Goal: Information Seeking & Learning: Learn about a topic

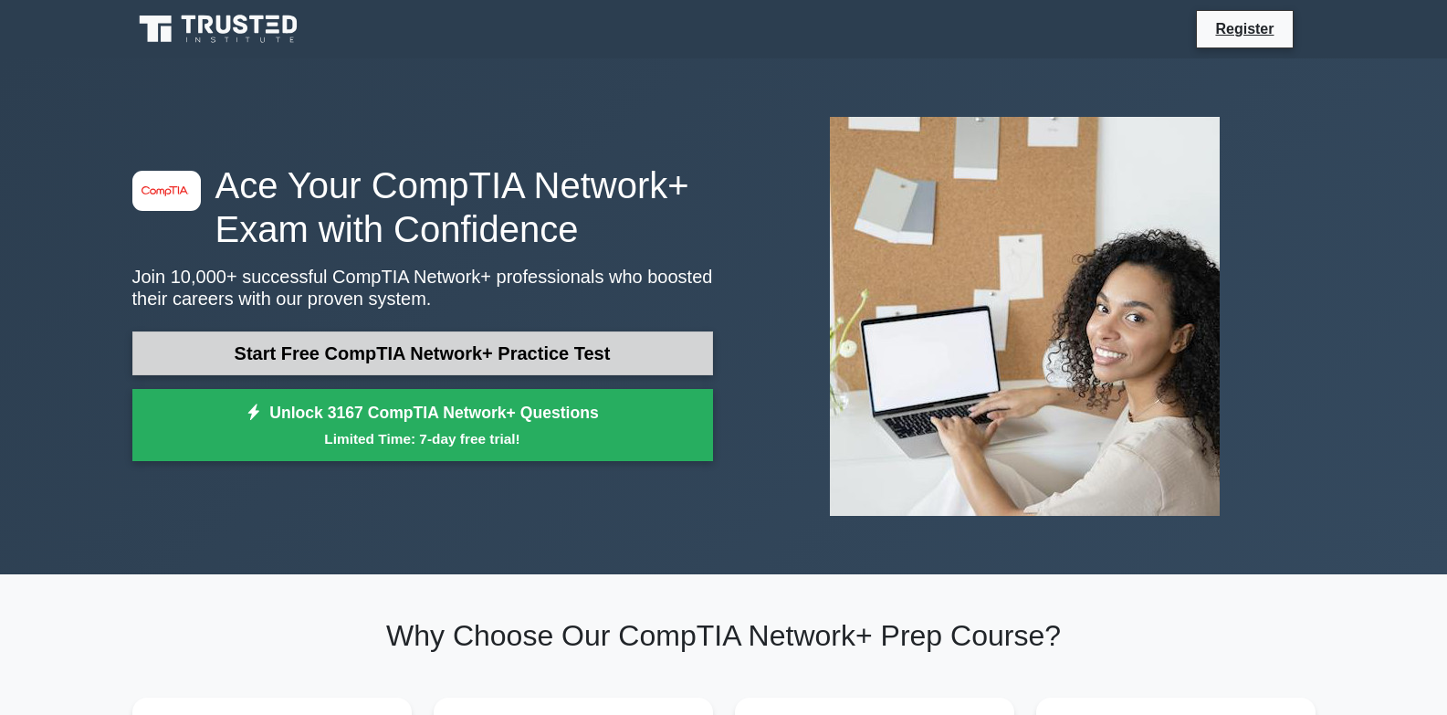
click at [433, 352] on link "Start Free CompTIA Network+ Practice Test" at bounding box center [422, 353] width 581 height 44
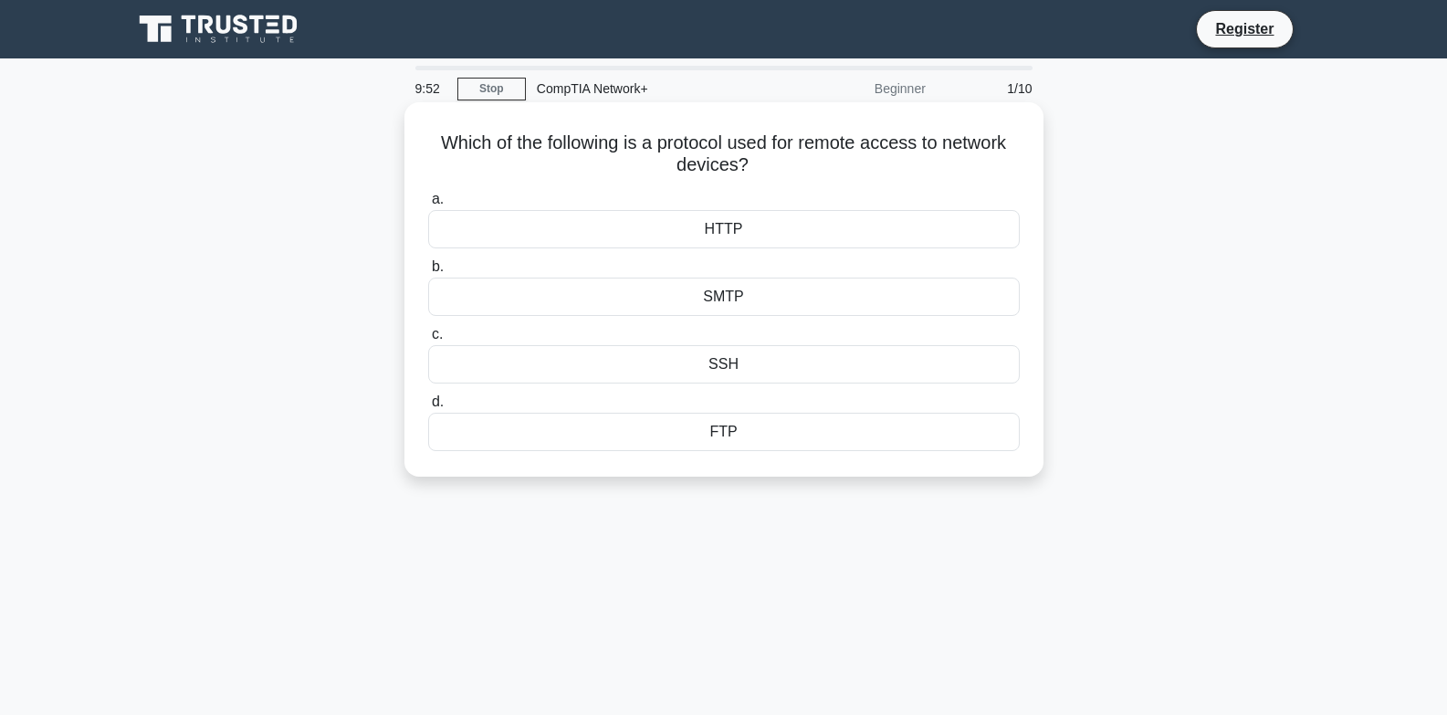
click at [761, 233] on div "HTTP" at bounding box center [724, 229] width 592 height 38
click at [428, 205] on input "a. HTTP" at bounding box center [428, 200] width 0 height 12
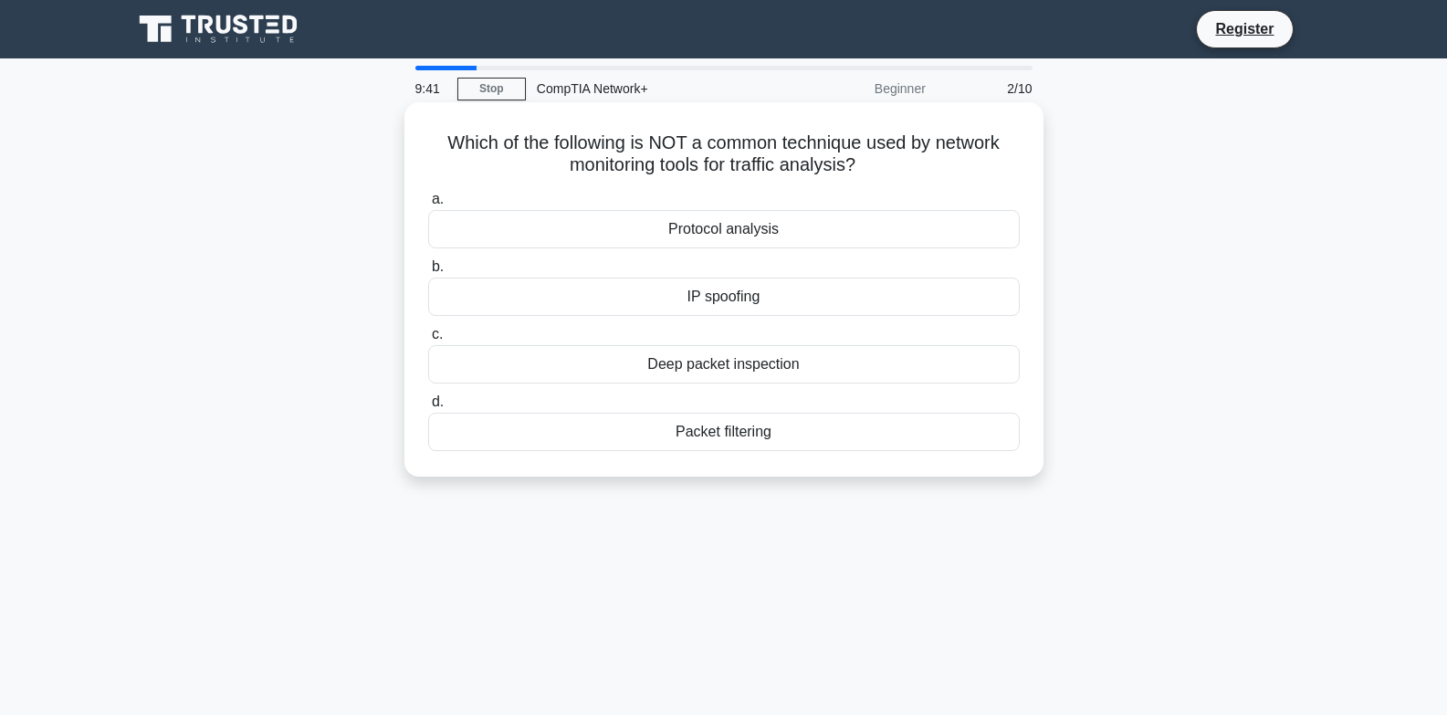
click at [849, 374] on div "Deep packet inspection" at bounding box center [724, 364] width 592 height 38
click at [428, 341] on input "c. Deep packet inspection" at bounding box center [428, 335] width 0 height 12
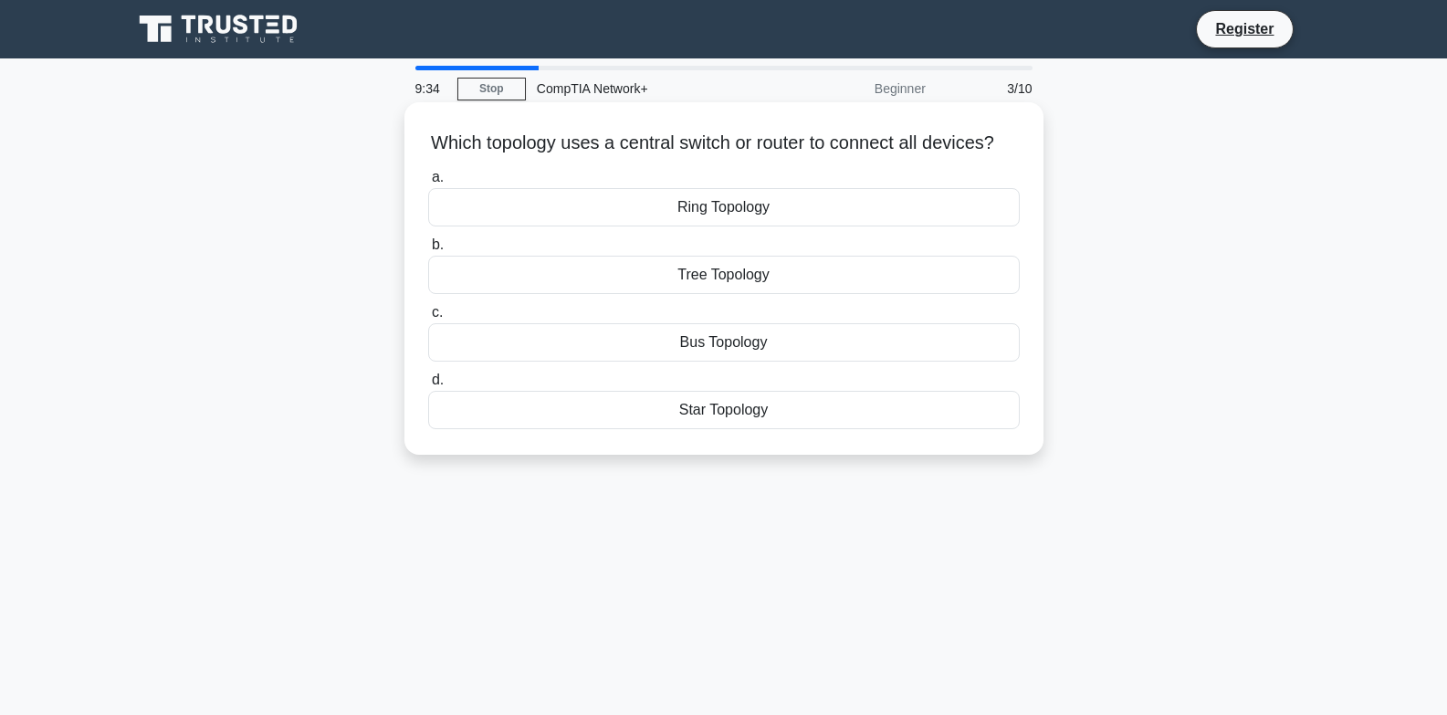
click at [857, 288] on div "Tree Topology" at bounding box center [724, 275] width 592 height 38
click at [428, 251] on input "b. Tree Topology" at bounding box center [428, 245] width 0 height 12
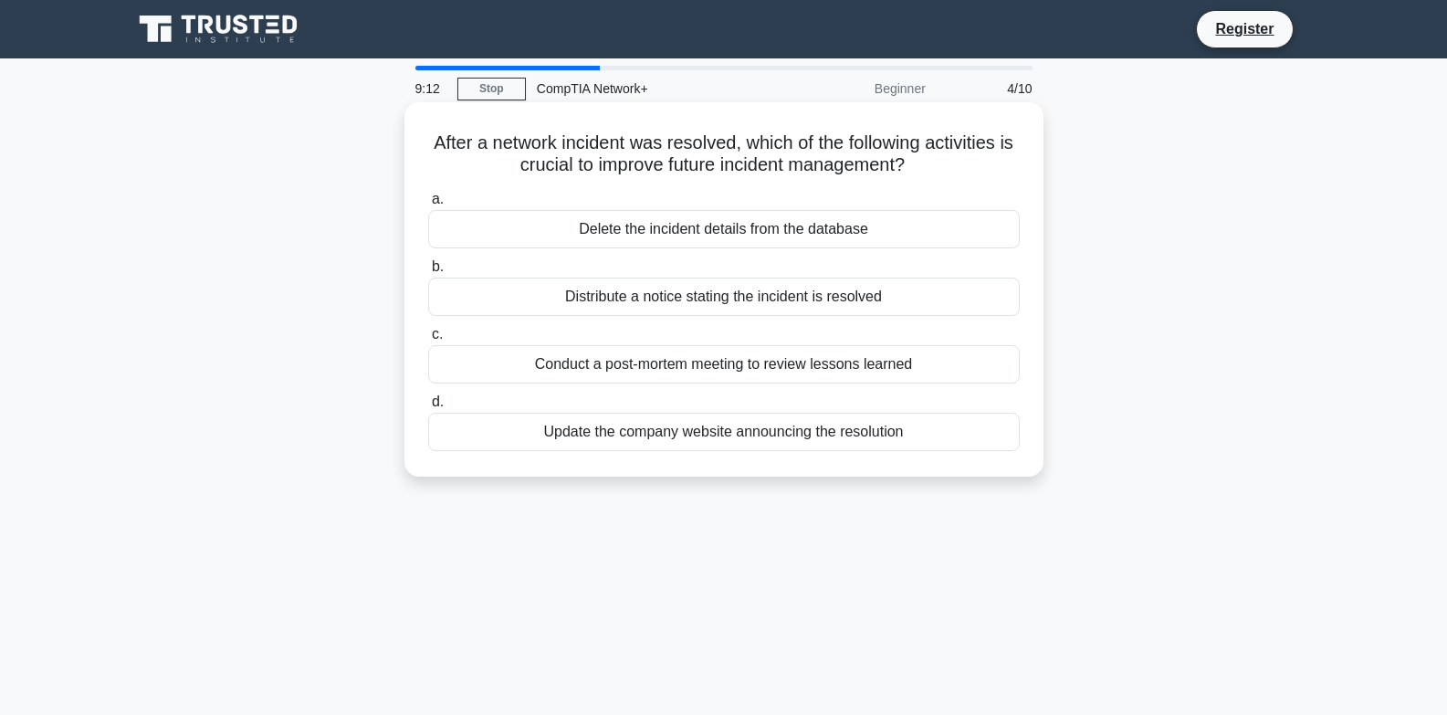
click at [895, 439] on div "Update the company website announcing the resolution" at bounding box center [724, 432] width 592 height 38
click at [428, 408] on input "d. Update the company website announcing the resolution" at bounding box center [428, 402] width 0 height 12
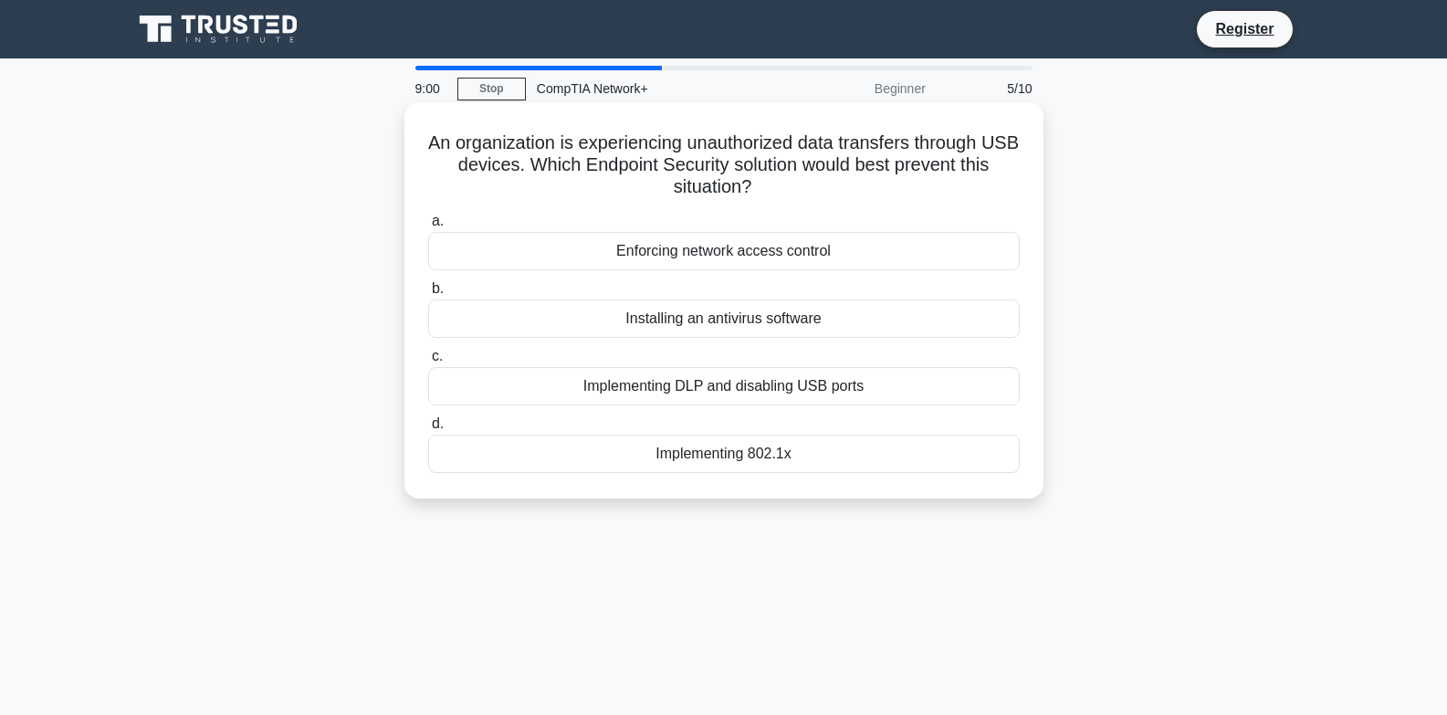
click at [872, 334] on div "Installing an antivirus software" at bounding box center [724, 318] width 592 height 38
click at [428, 295] on input "b. Installing an antivirus software" at bounding box center [428, 289] width 0 height 12
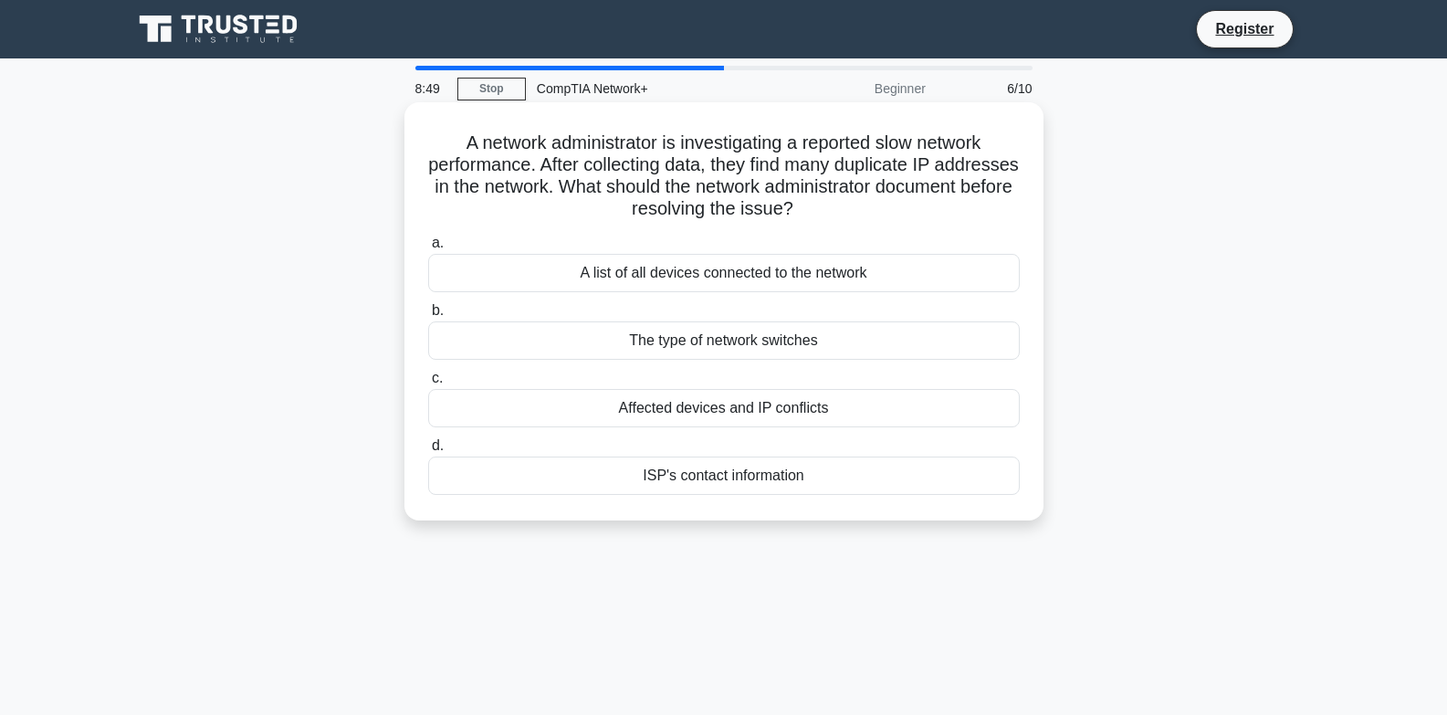
click at [832, 424] on div "Affected devices and IP conflicts" at bounding box center [724, 408] width 592 height 38
click at [428, 384] on input "c. Affected devices and IP conflicts" at bounding box center [428, 379] width 0 height 12
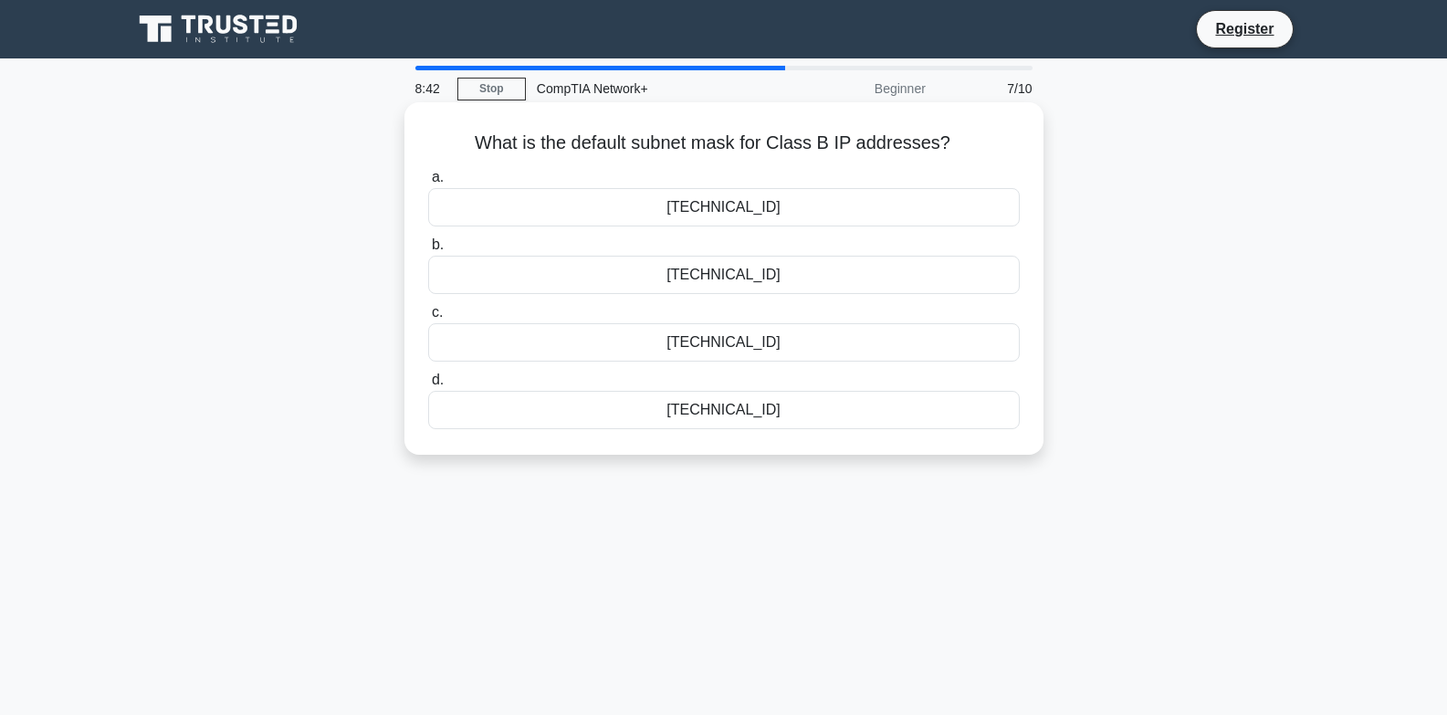
click at [896, 228] on div "a. 255.255.0.0 b. 255.255.254.0 c. d." at bounding box center [724, 298] width 614 height 270
click at [872, 215] on div "255.255.0.0" at bounding box center [724, 207] width 592 height 38
click at [428, 184] on input "a. 255.255.0.0" at bounding box center [428, 178] width 0 height 12
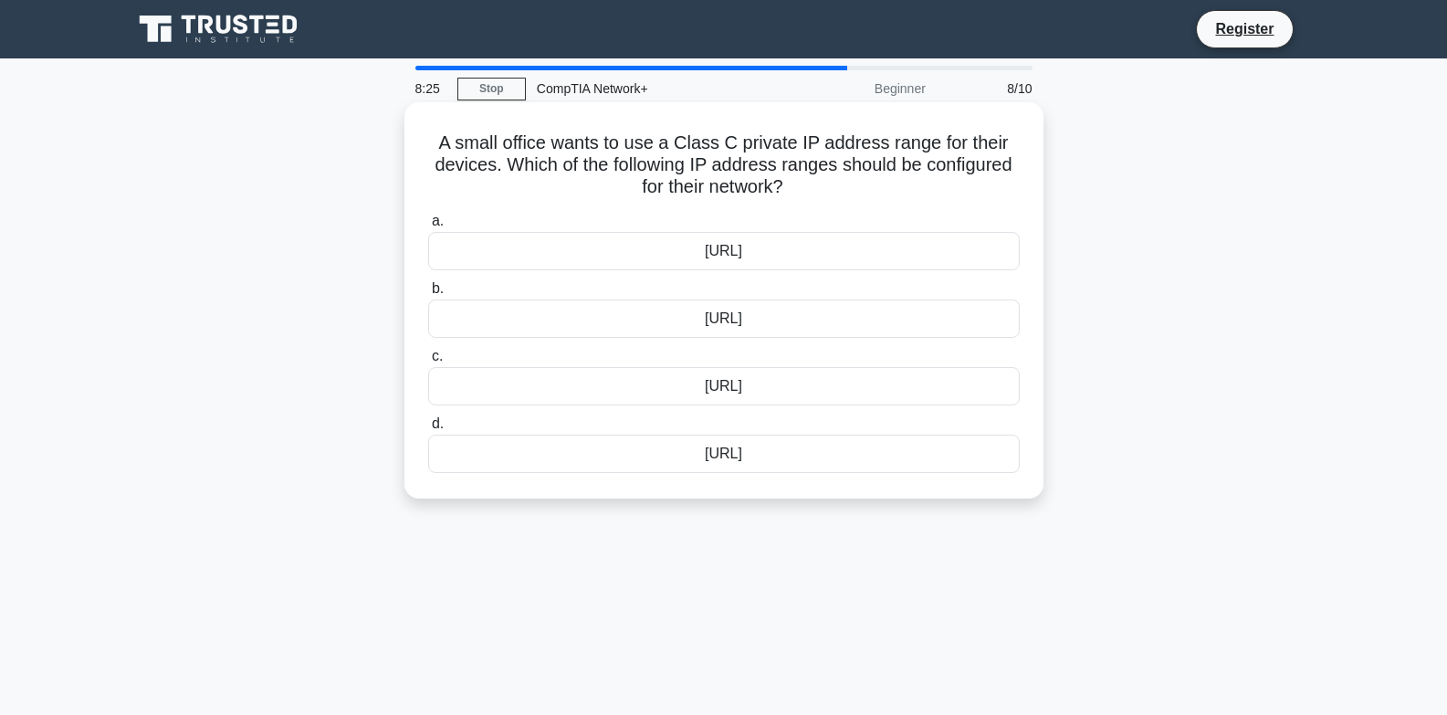
click at [889, 322] on div "192.168.0.0/16" at bounding box center [724, 318] width 592 height 38
click at [428, 295] on input "b. 192.168.0.0/16" at bounding box center [428, 289] width 0 height 12
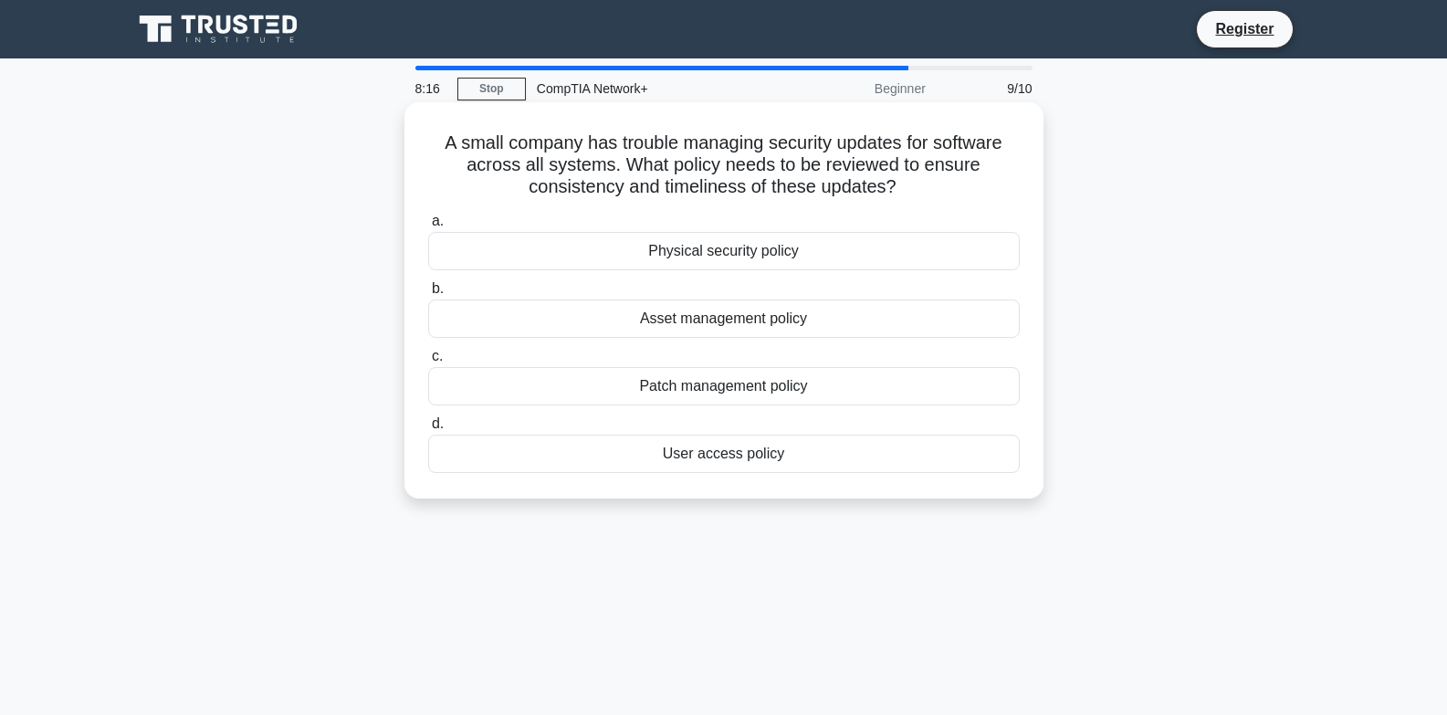
click at [871, 261] on div "Physical security policy" at bounding box center [724, 251] width 592 height 38
click at [428, 227] on input "a. Physical security policy" at bounding box center [428, 221] width 0 height 12
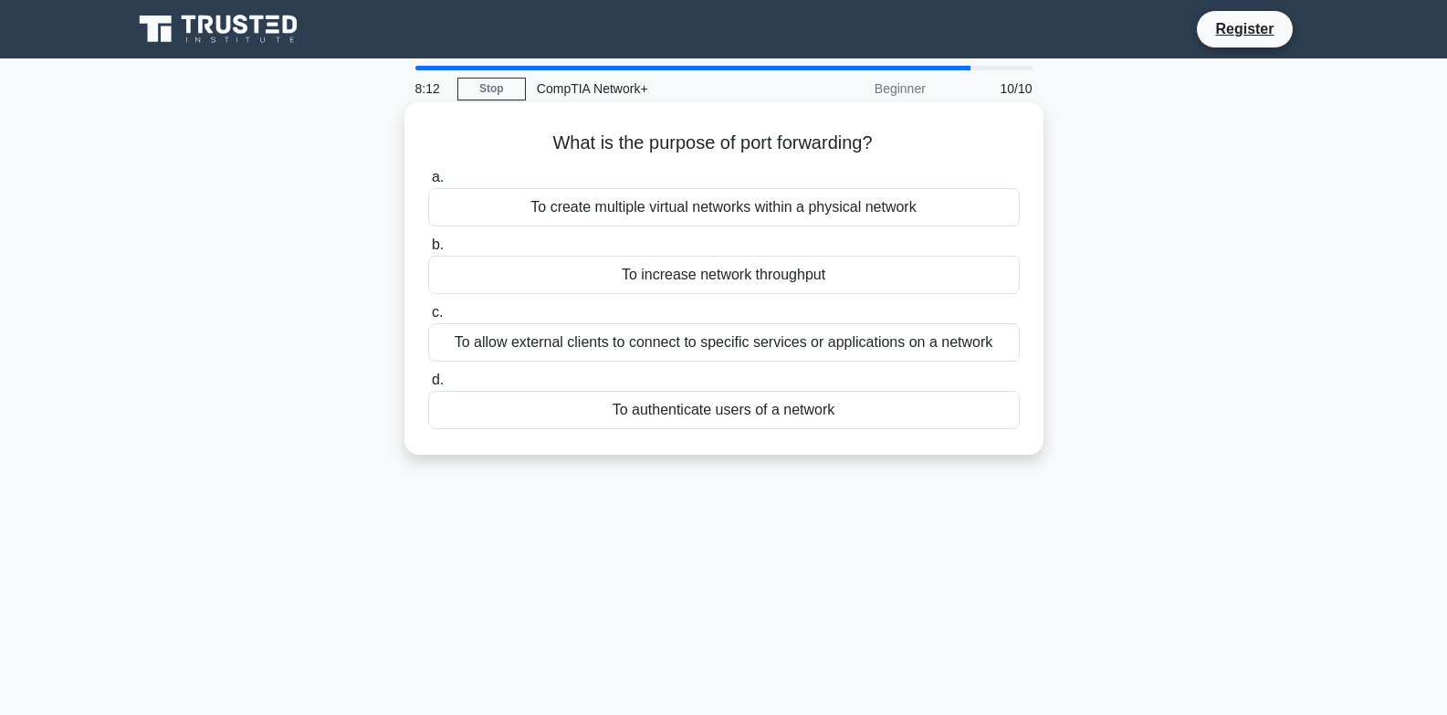
click at [931, 224] on div "To create multiple virtual networks within a physical network" at bounding box center [724, 207] width 592 height 38
click at [428, 184] on input "a. To create multiple virtual networks within a physical network" at bounding box center [428, 178] width 0 height 12
